Goal: Find specific page/section: Find specific page/section

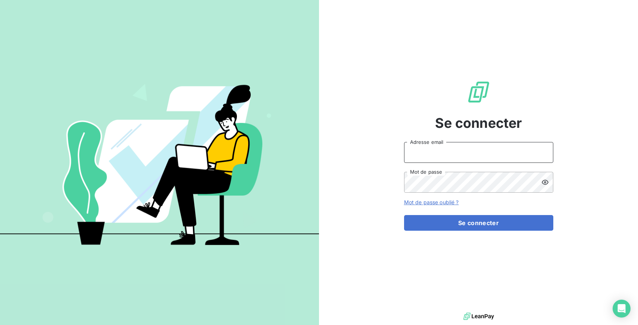
type input "[EMAIL_ADDRESS][DOMAIN_NAME]"
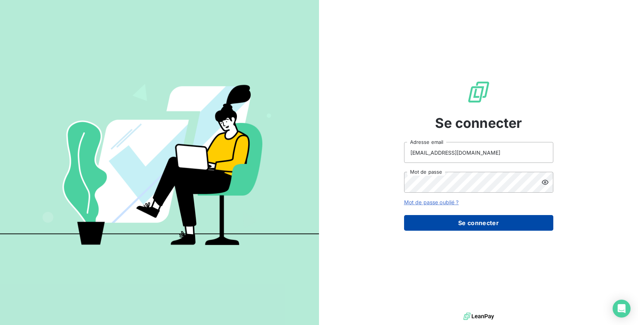
click at [460, 225] on button "Se connecter" at bounding box center [478, 223] width 149 height 16
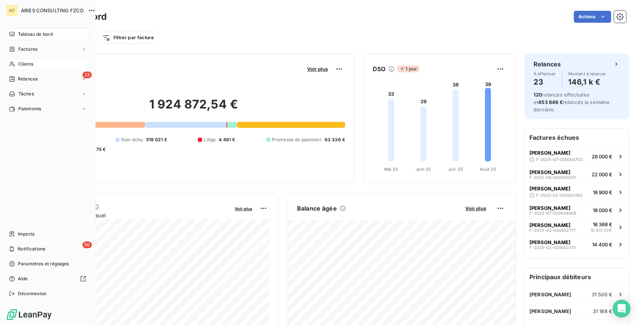
click at [35, 64] on div "Clients" at bounding box center [47, 64] width 83 height 12
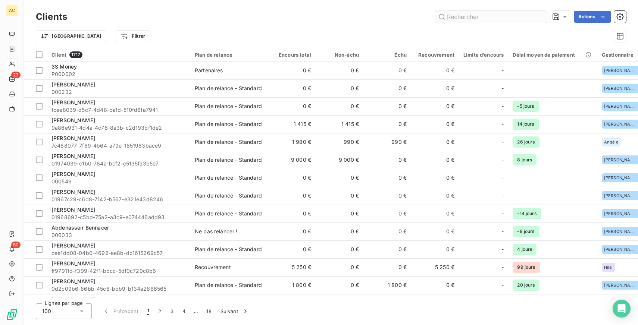
click at [499, 14] on input "text" at bounding box center [491, 17] width 112 height 12
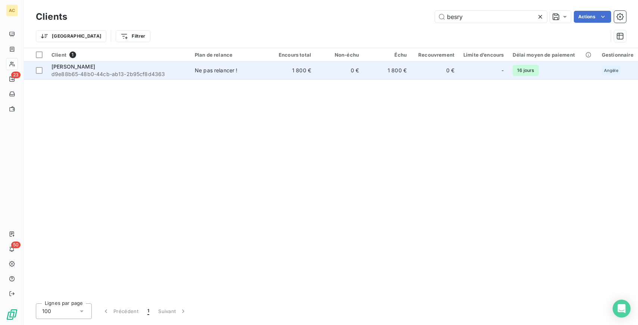
type input "besry"
click at [132, 74] on span "d9e88b65-48b0-44cb-ab13-2b95cf8d4363" at bounding box center [118, 74] width 134 height 7
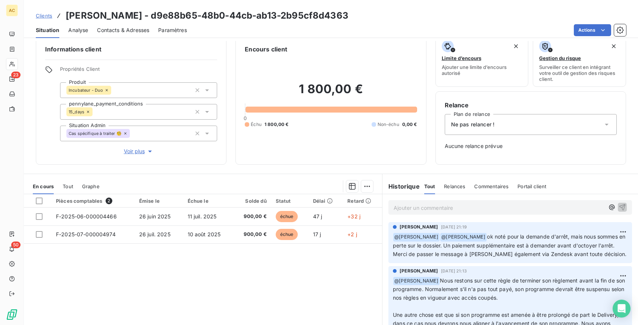
scroll to position [10, 0]
click at [228, 170] on div "Informations client Propriétés Client Produit Incubateur - Duo pennylane_paymen…" at bounding box center [331, 183] width 614 height 284
click at [134, 151] on span "Voir plus" at bounding box center [139, 151] width 30 height 7
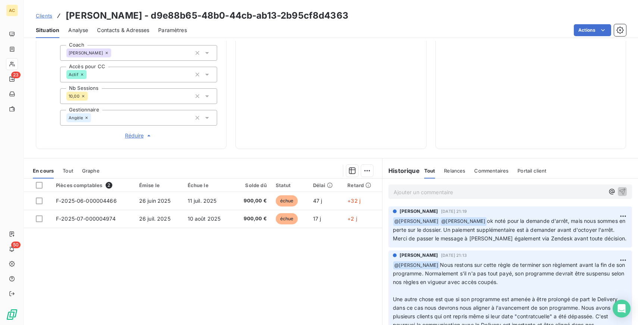
scroll to position [267, 0]
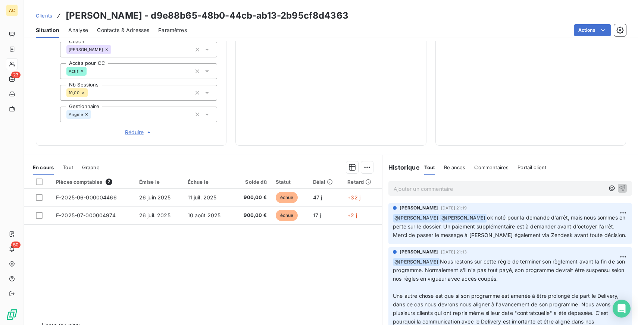
click at [68, 166] on span "Tout" at bounding box center [68, 168] width 10 height 6
